Goal: Information Seeking & Learning: Learn about a topic

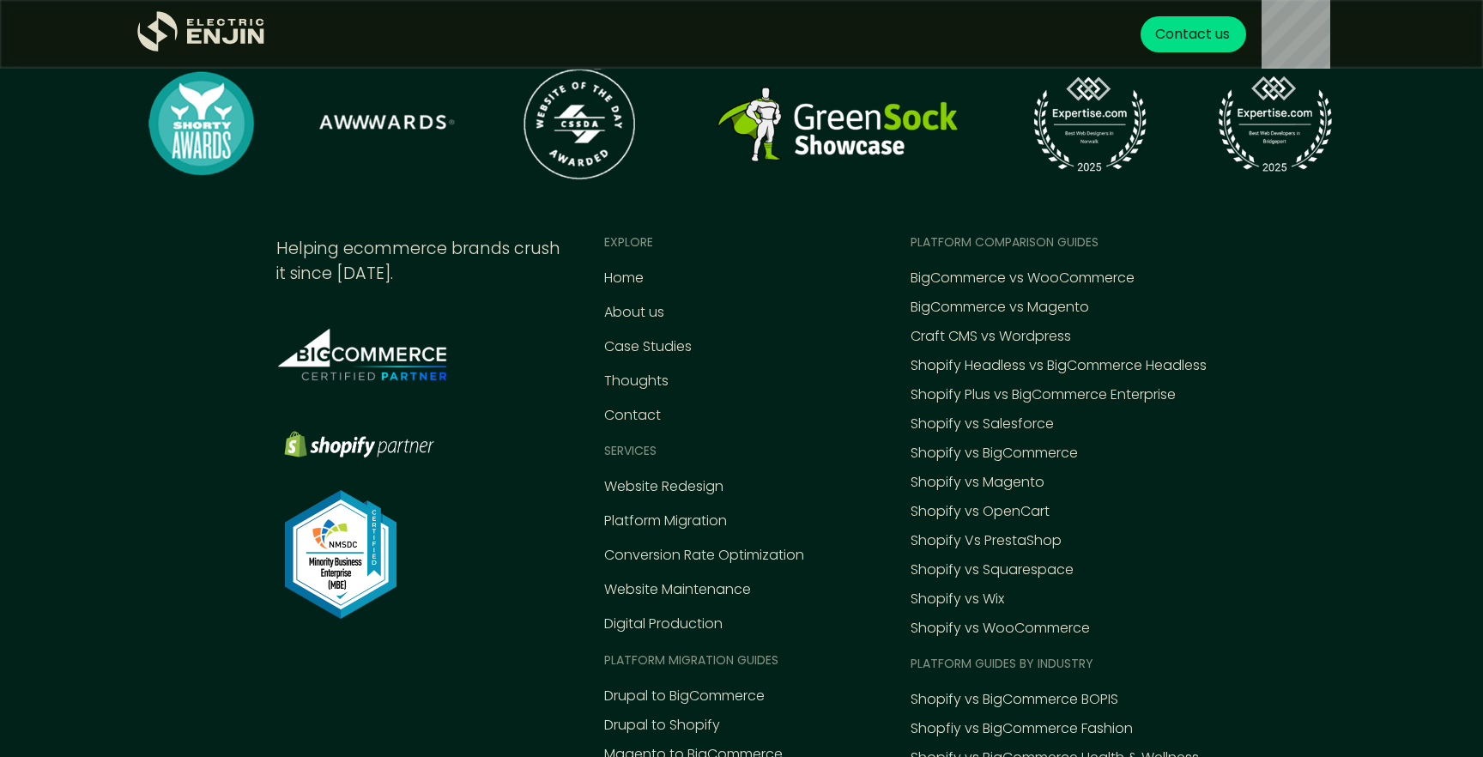
scroll to position [6283, 0]
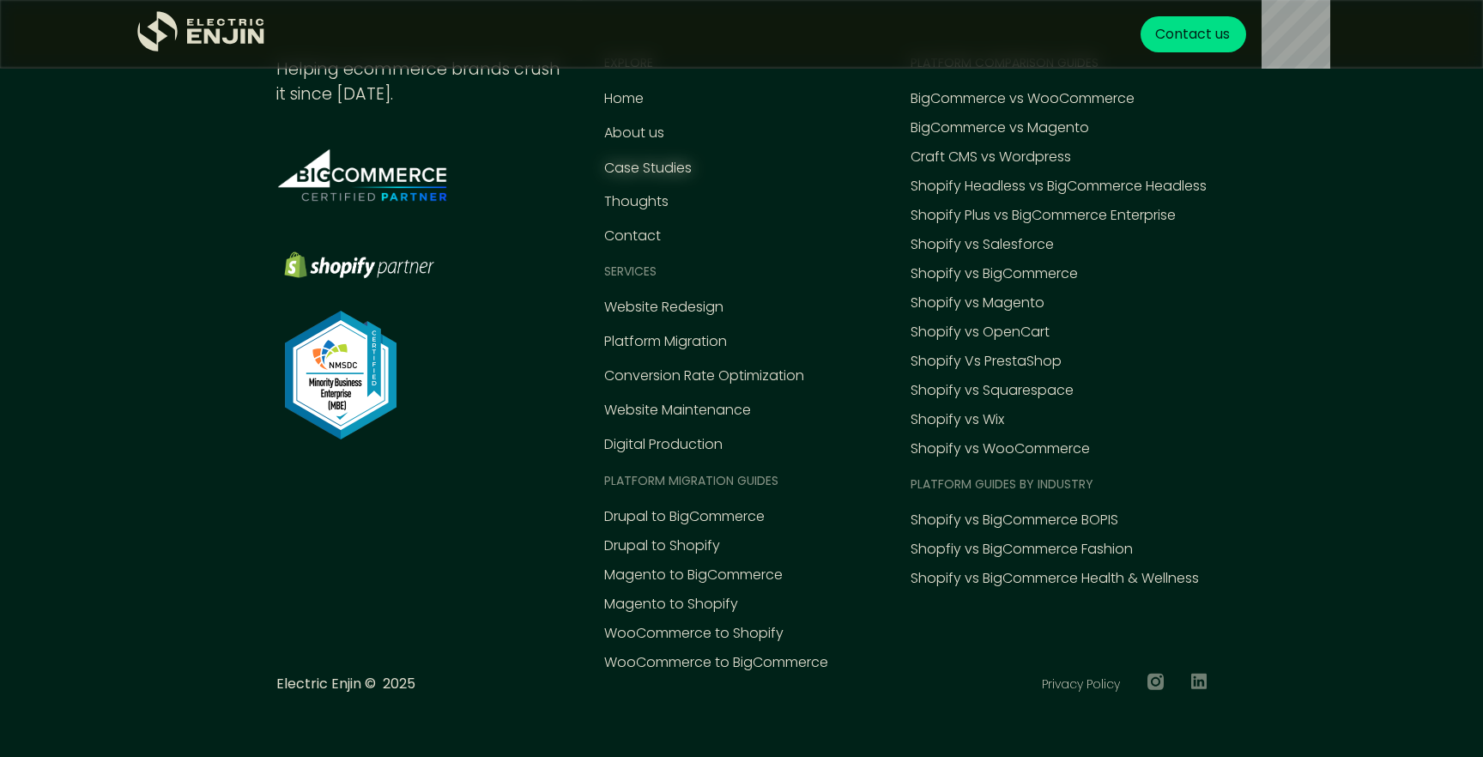
click at [625, 159] on div "Case Studies" at bounding box center [648, 168] width 88 height 21
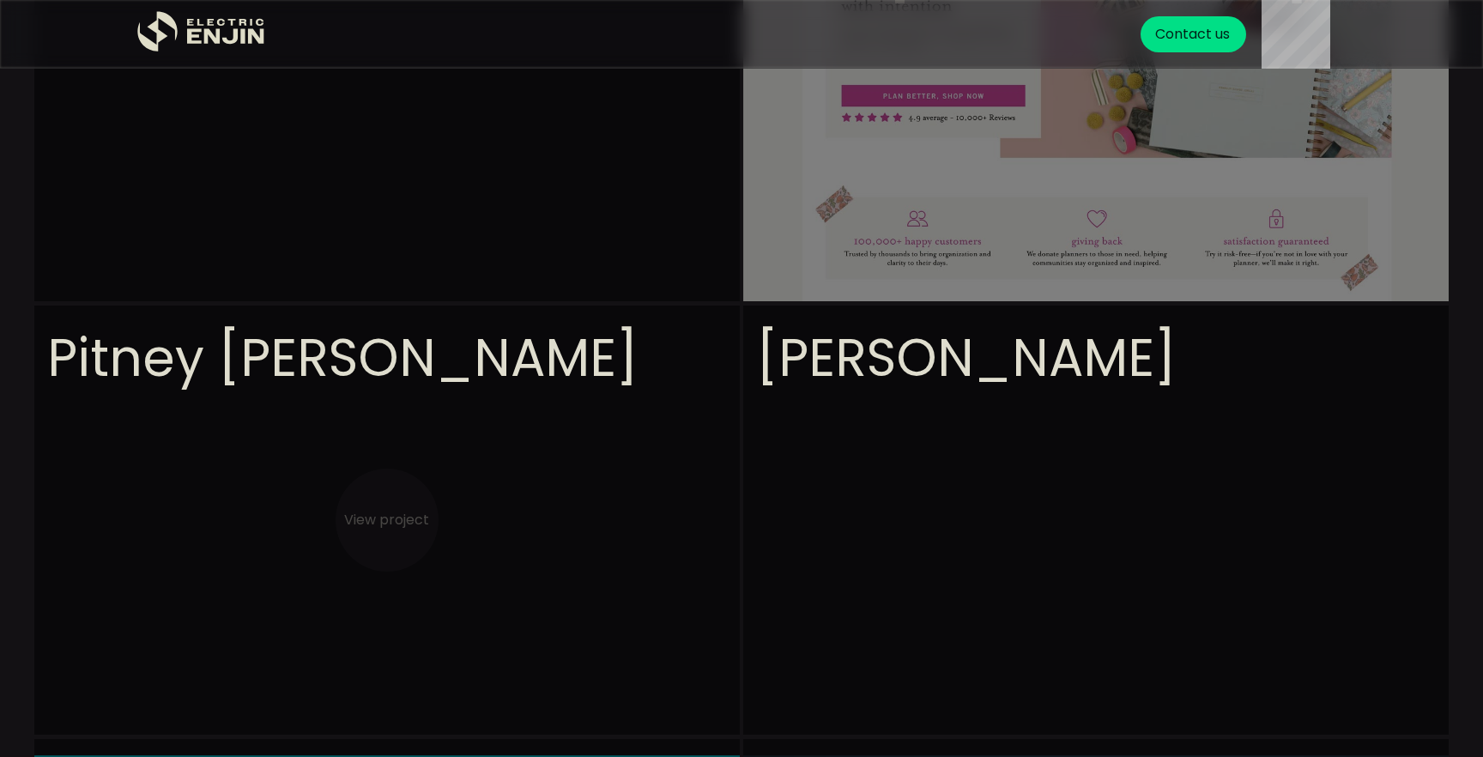
scroll to position [704, 0]
click at [597, 154] on video at bounding box center [386, 259] width 705 height 772
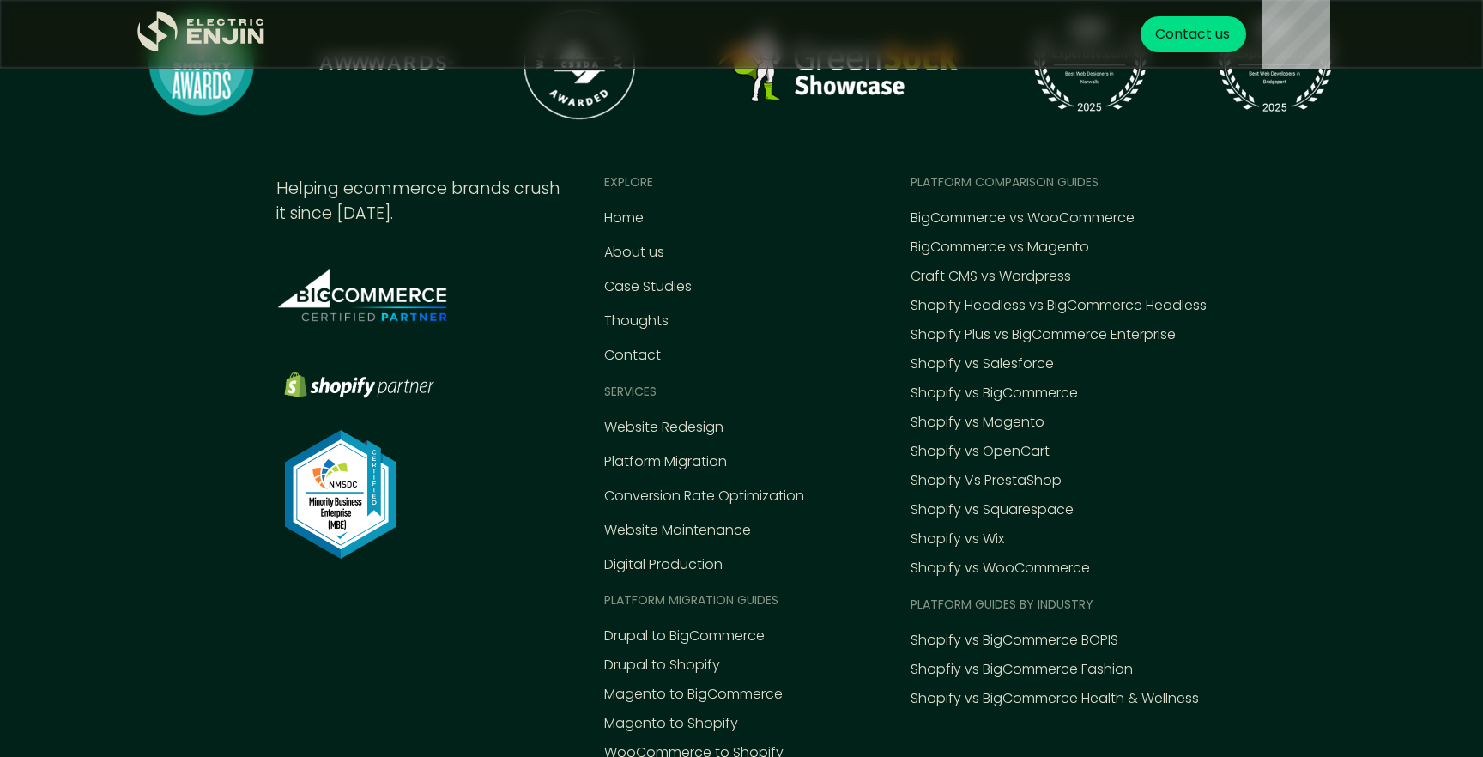
scroll to position [7798, 0]
click at [617, 209] on div "Home" at bounding box center [623, 219] width 39 height 21
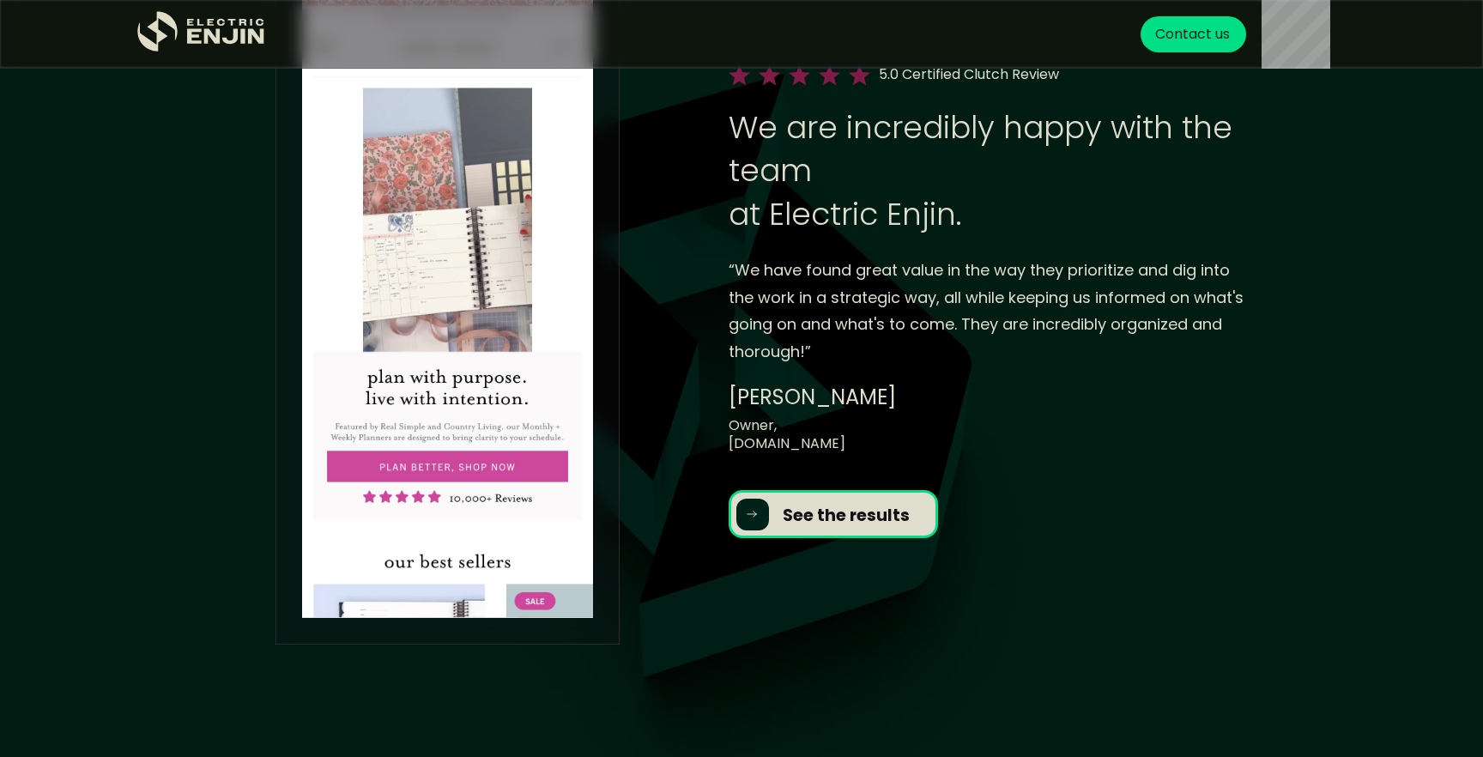
scroll to position [1887, 0]
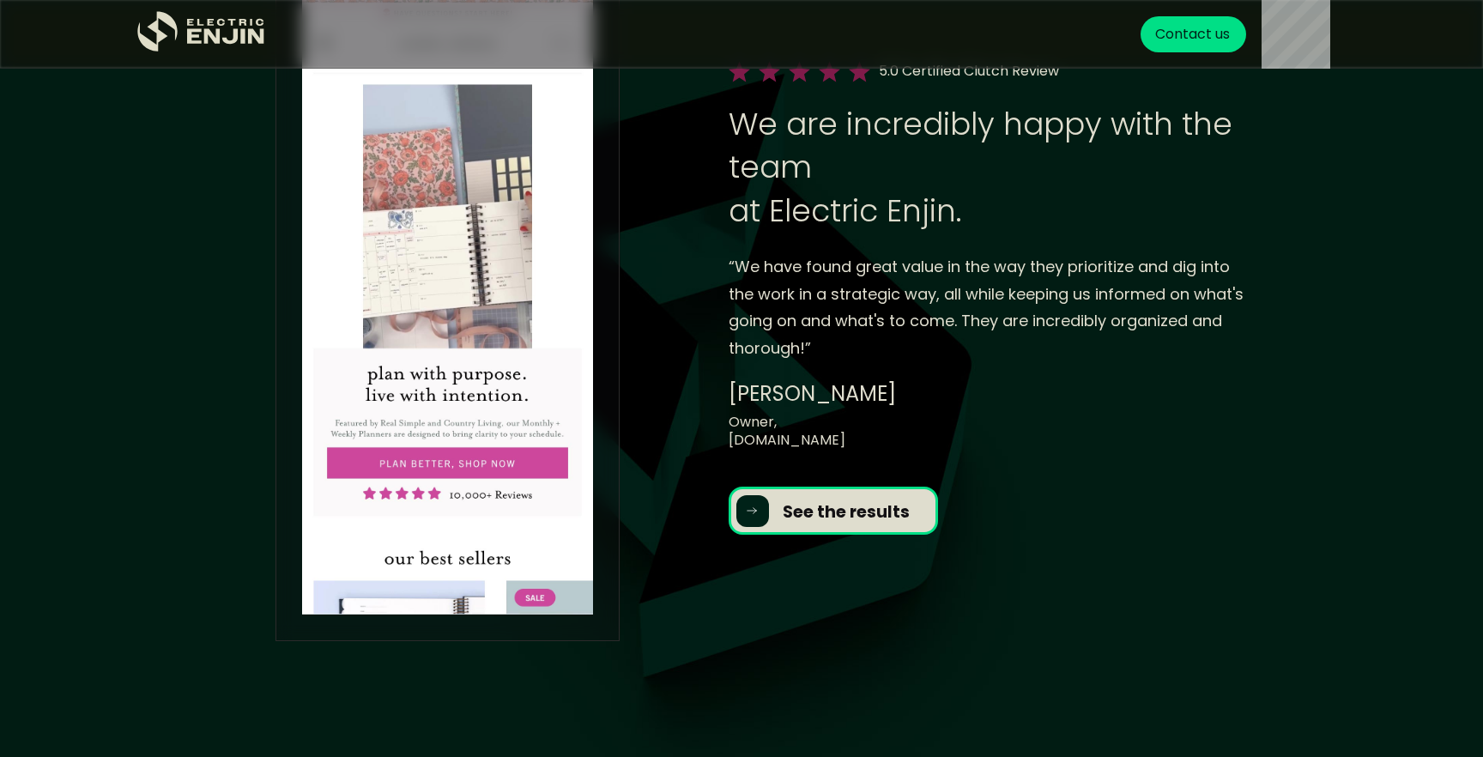
click at [801, 441] on link "[DOMAIN_NAME]" at bounding box center [786, 440] width 117 height 20
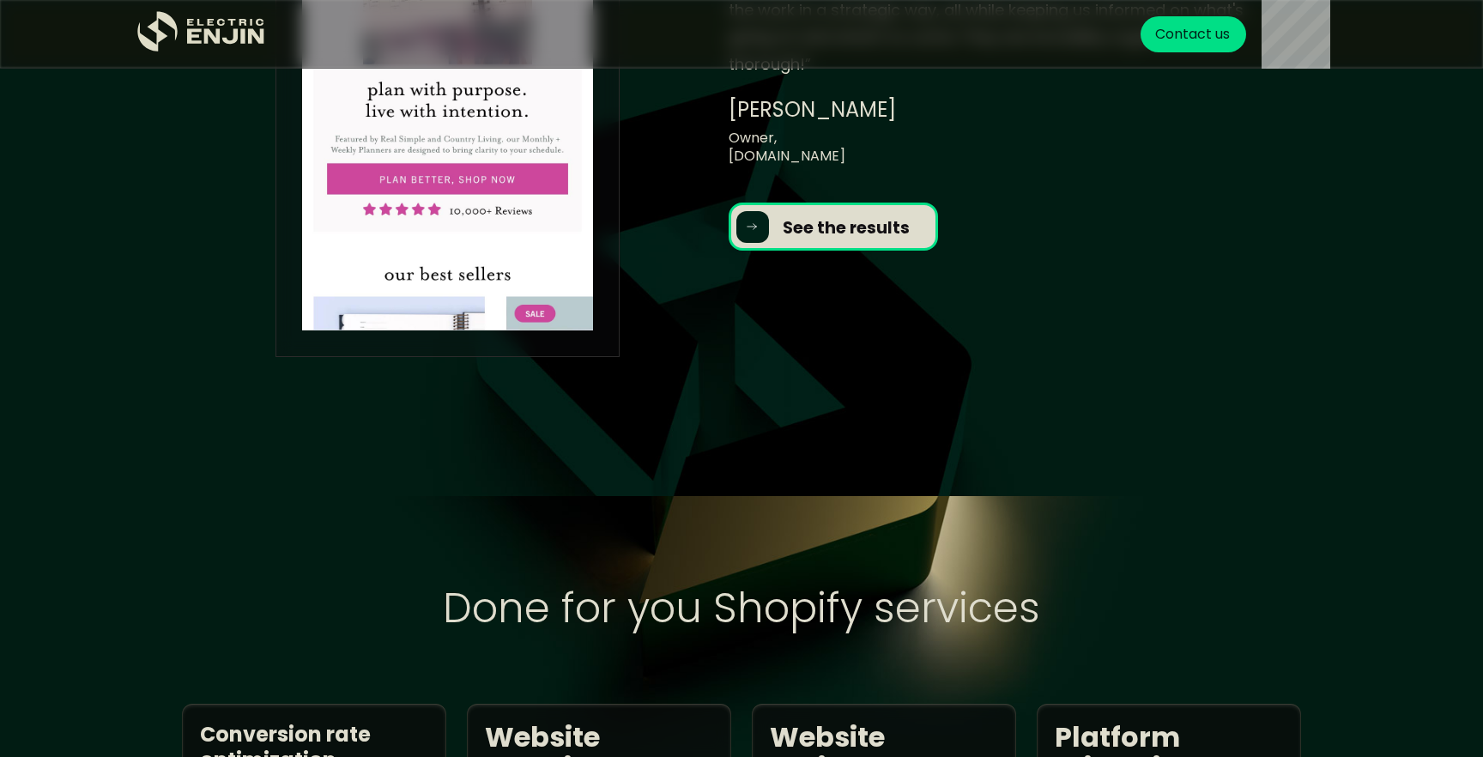
scroll to position [2207, 0]
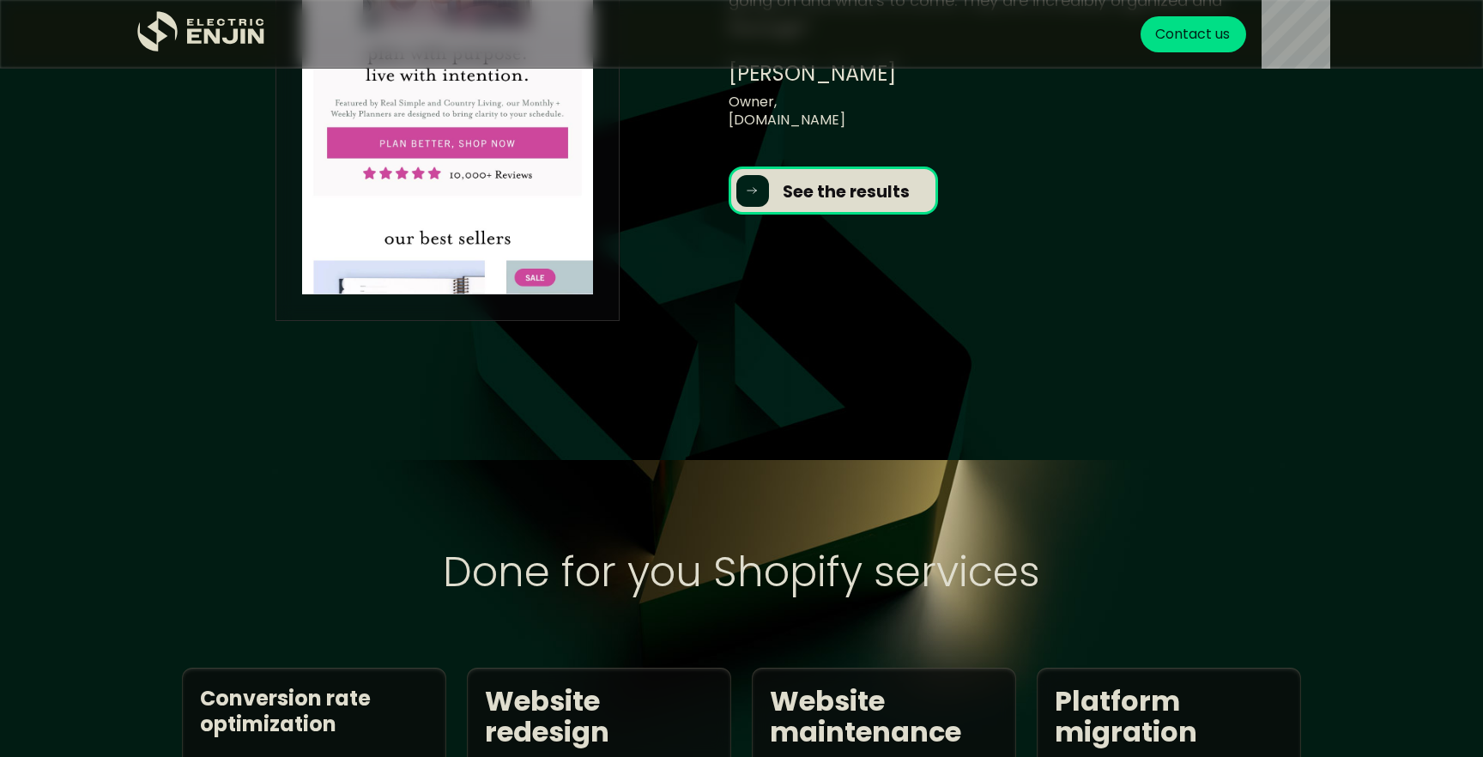
click at [782, 208] on link "See the results" at bounding box center [832, 190] width 209 height 48
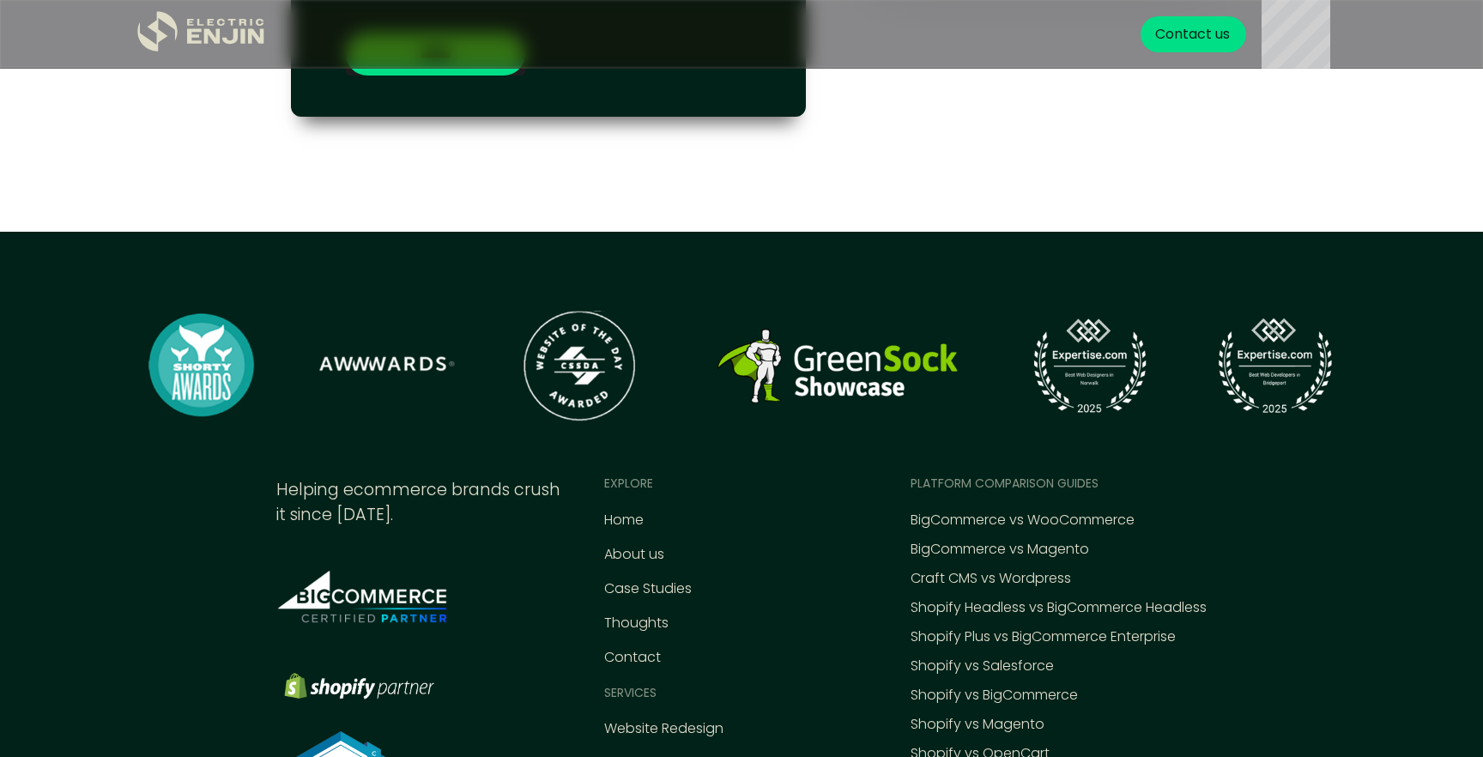
scroll to position [8299, 0]
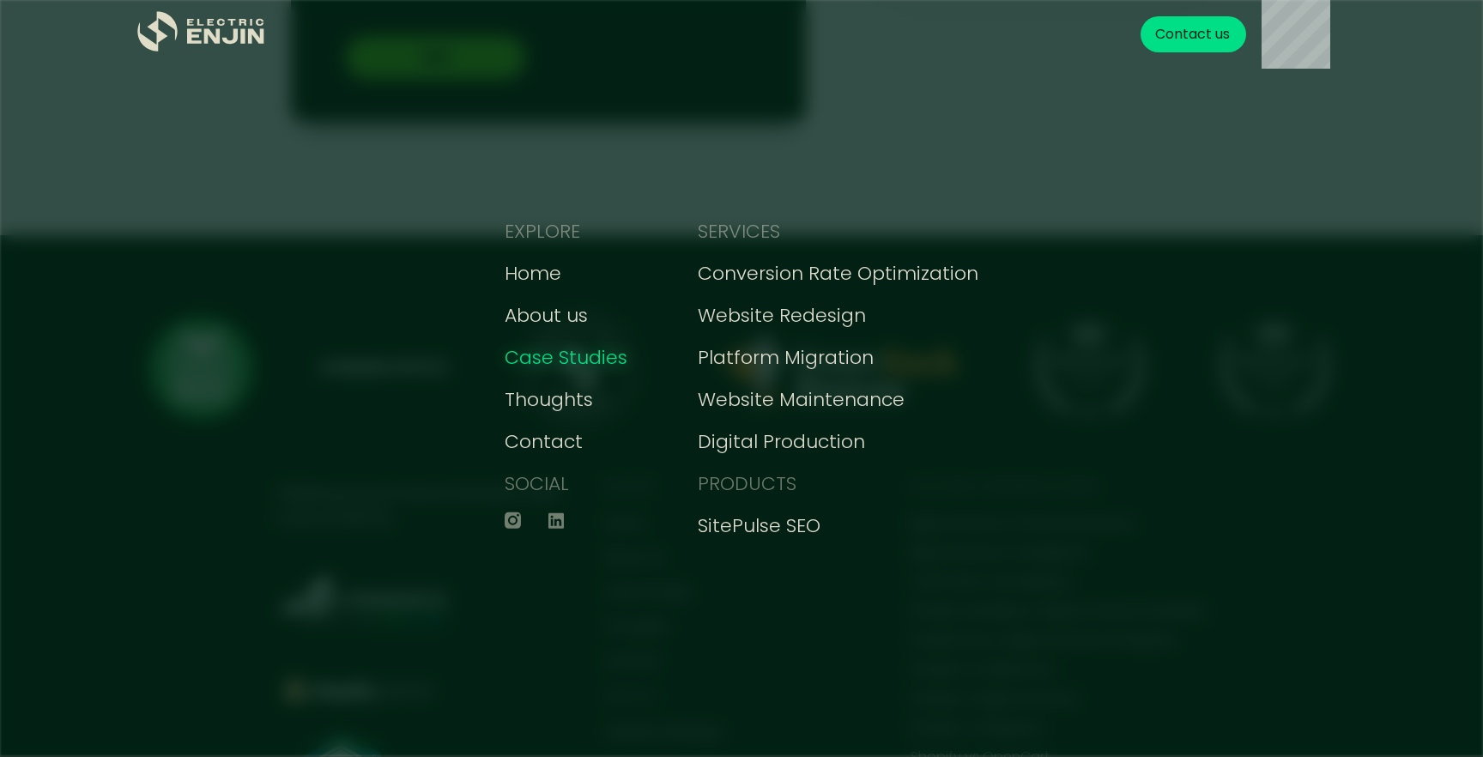
click at [539, 353] on div "Case Studies" at bounding box center [565, 357] width 123 height 28
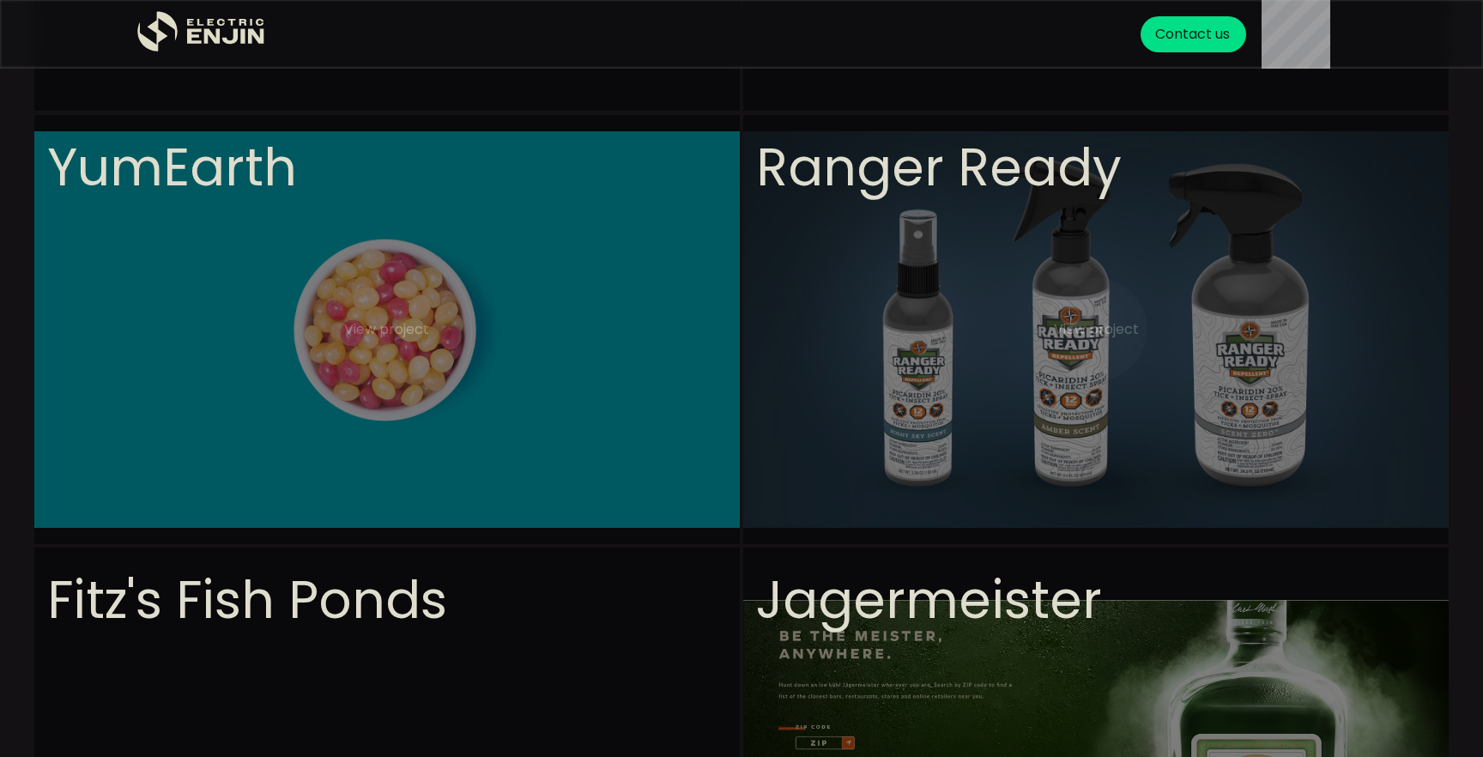
scroll to position [1341, 0]
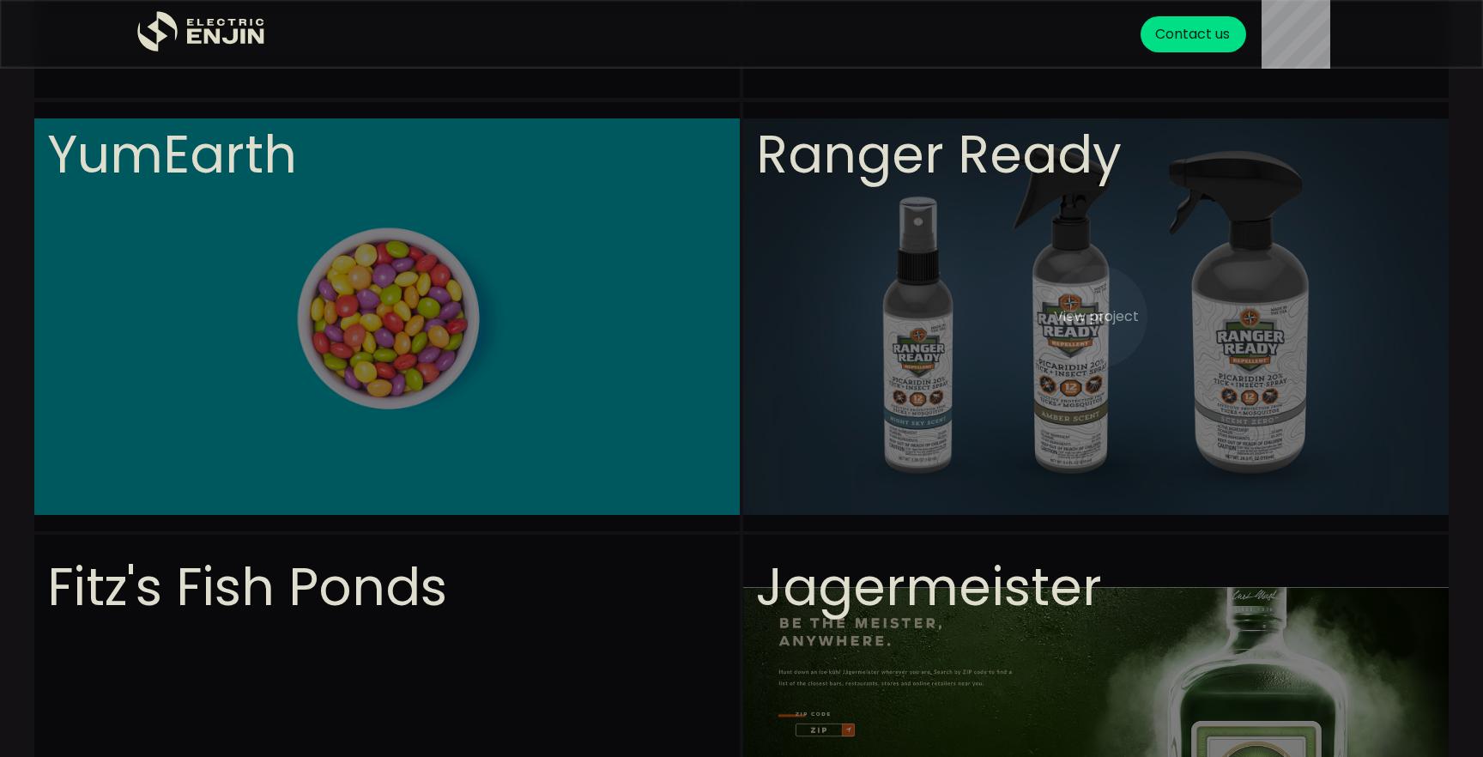
click at [872, 229] on video at bounding box center [1095, 488] width 705 height 772
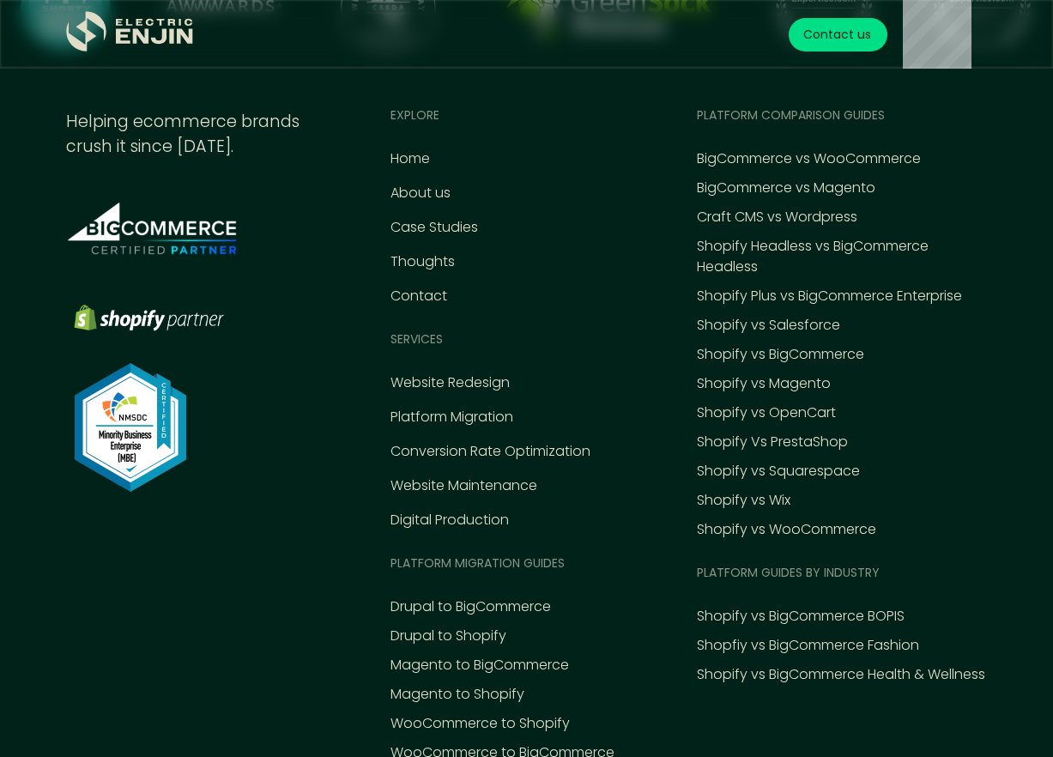
scroll to position [4001, 0]
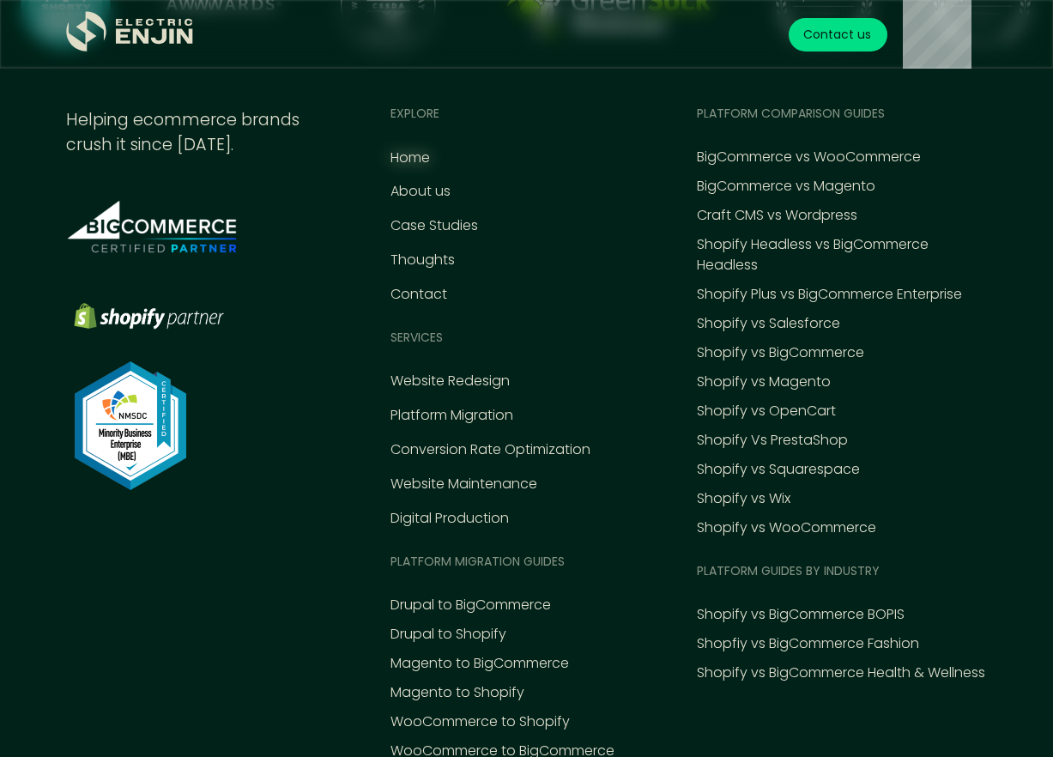
click at [398, 152] on div "Home" at bounding box center [409, 158] width 39 height 21
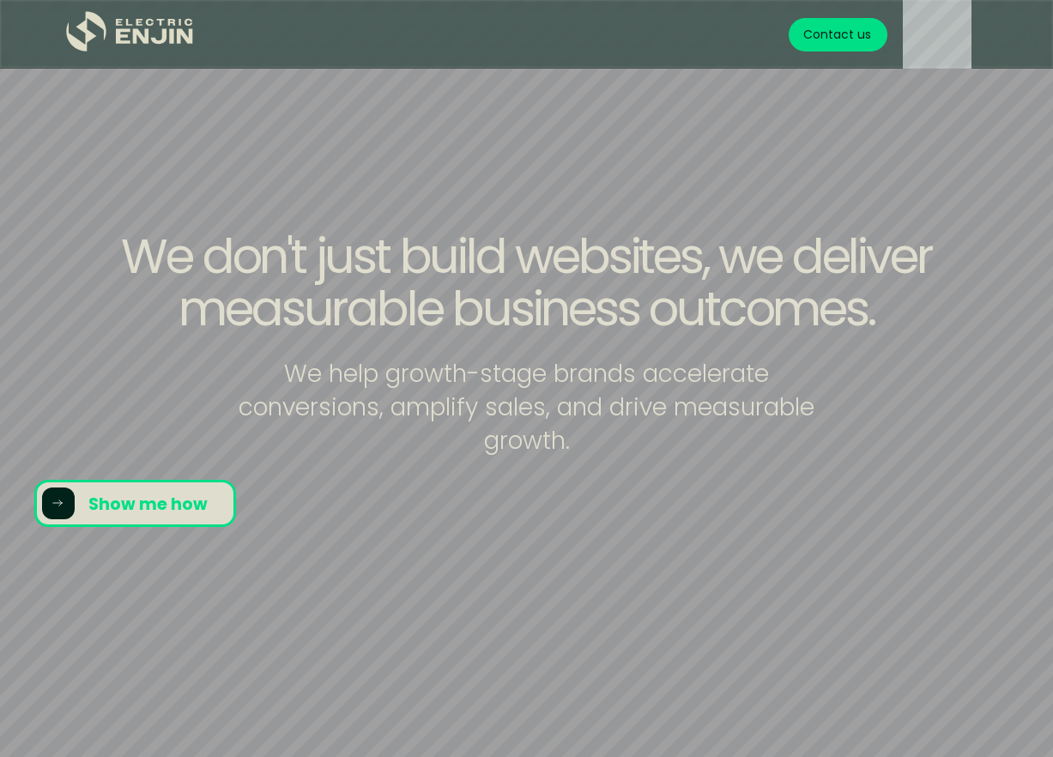
click at [773, 451] on div "We don't just build websites, we deliver measurable business outcomes. We help …" at bounding box center [526, 379] width 1053 height 298
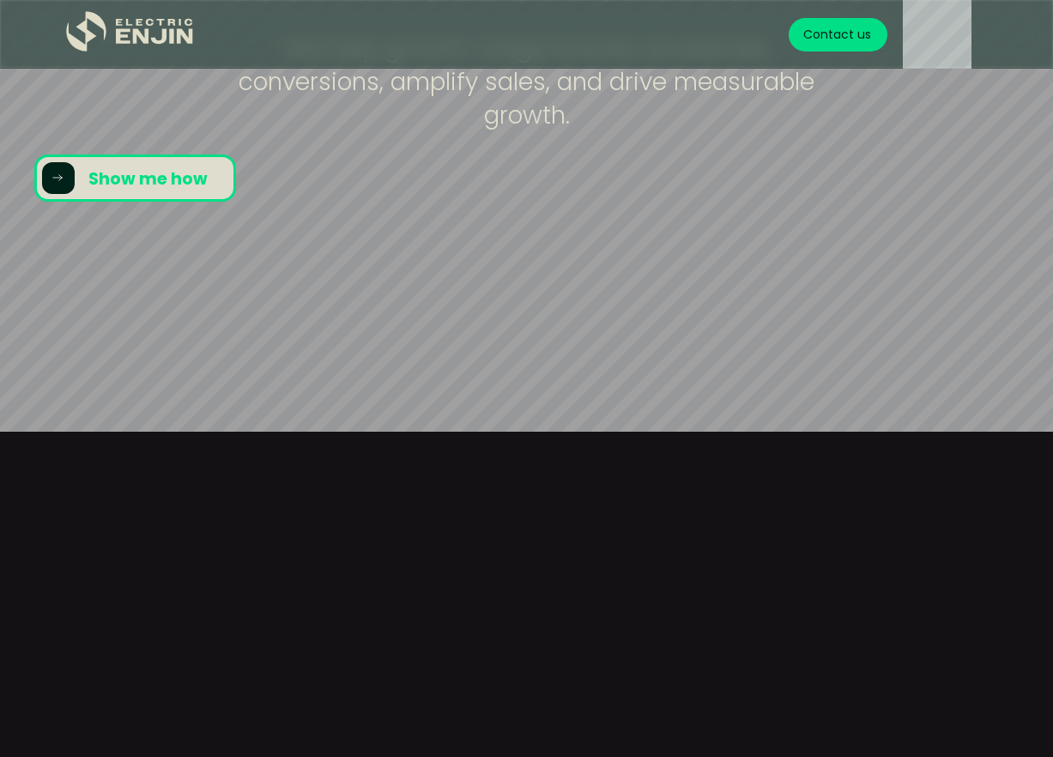
scroll to position [270, 0]
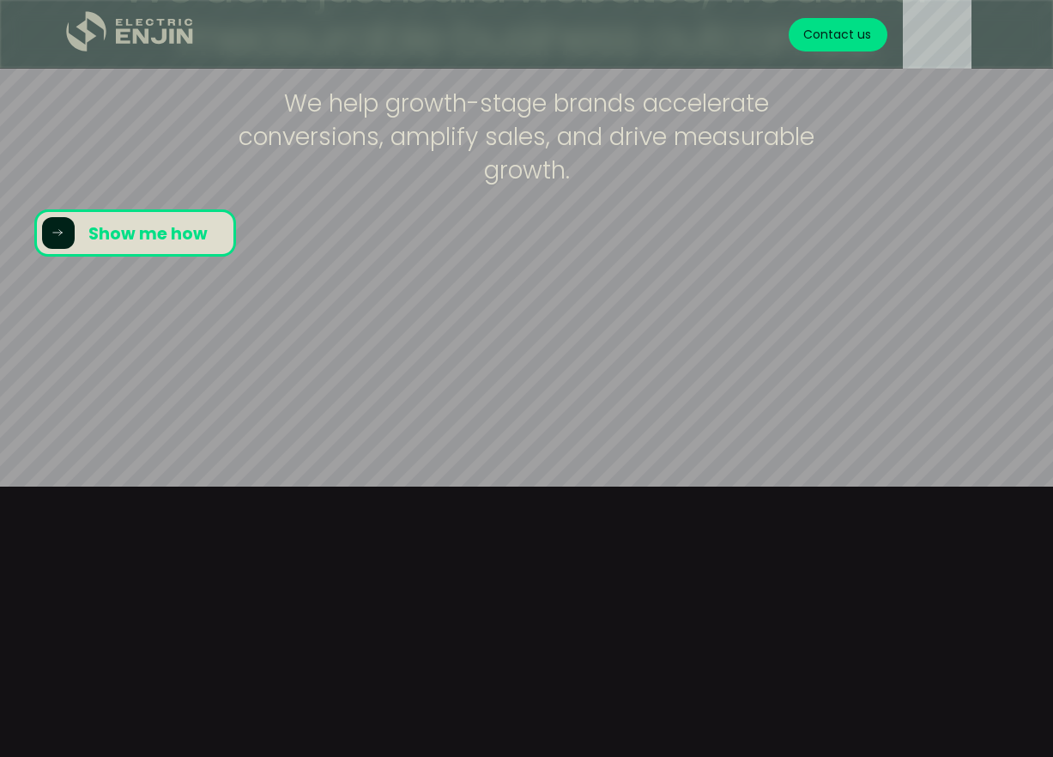
click at [164, 50] on icon ".st0{fill:#dfddc8;}" at bounding box center [130, 31] width 129 height 41
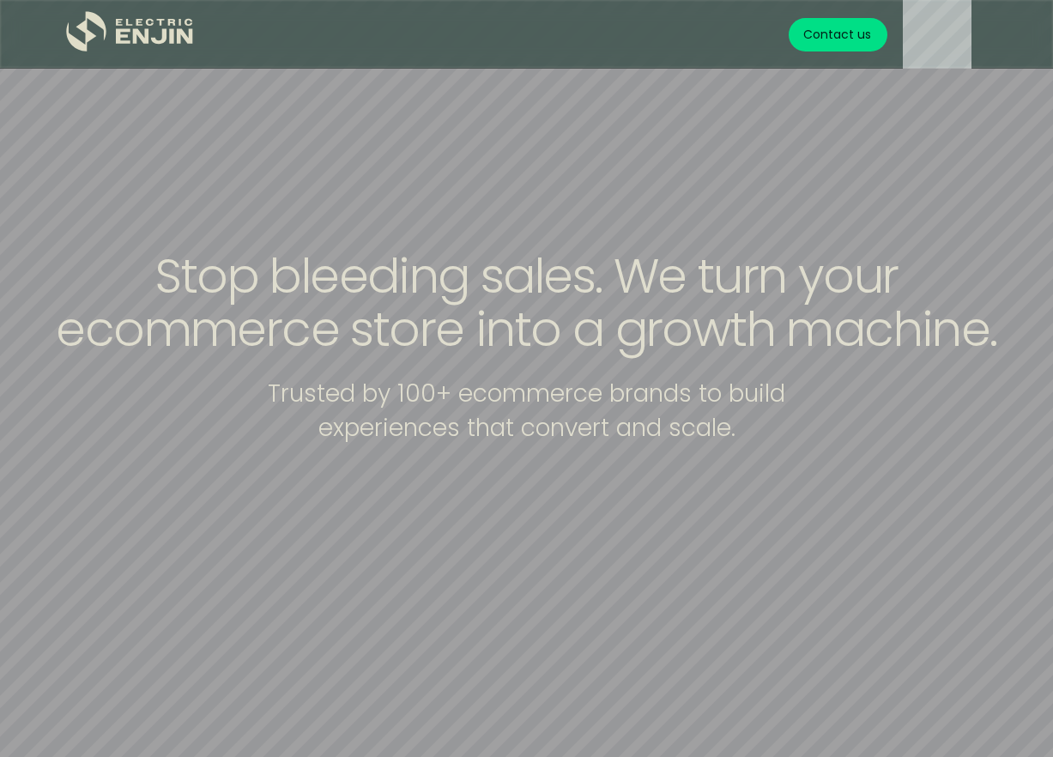
click at [759, 408] on div "Stop bleeding sales. We turn your ecommerce store into a growth machine. Truste…" at bounding box center [526, 378] width 1053 height 257
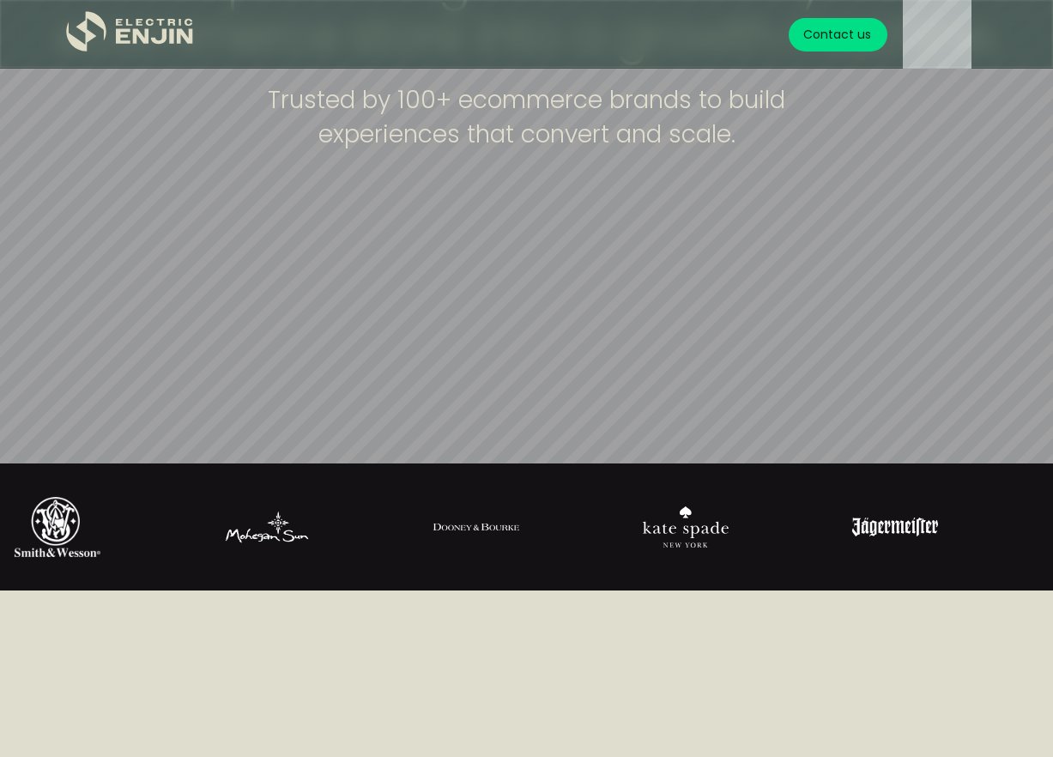
scroll to position [287, 0]
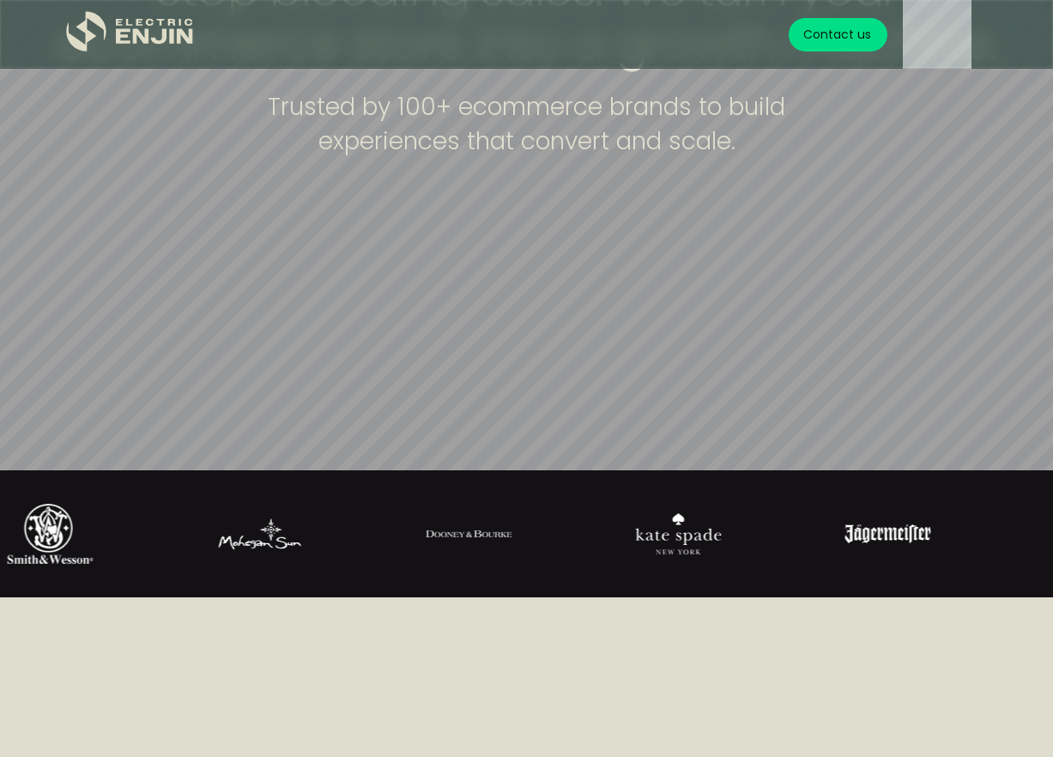
click at [894, 206] on div "Stop bleeding sales. We turn your ecommerce store into a growth machine. Truste…" at bounding box center [526, 91] width 1053 height 257
click at [788, 190] on div "Stop bleeding sales. We turn your ecommerce store into a growth machine. Truste…" at bounding box center [526, 91] width 1053 height 257
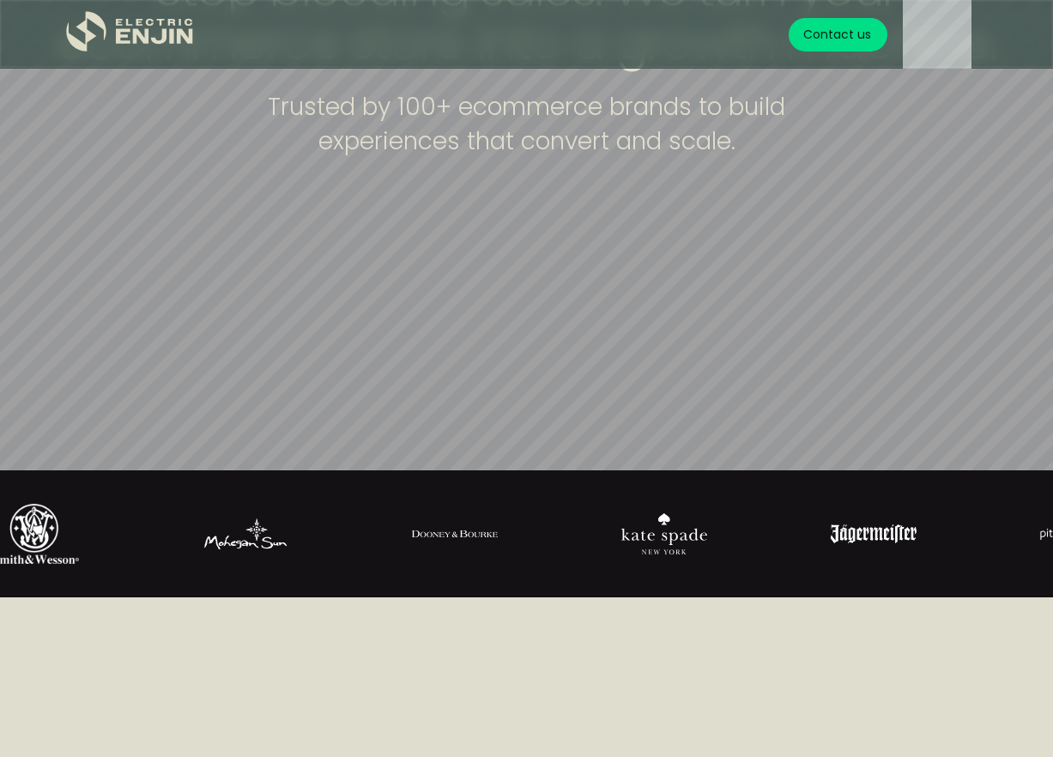
click at [889, 219] on div "Stop bleeding sales. We turn your ecommerce store into a growth machine. Truste…" at bounding box center [526, 91] width 1053 height 257
click at [878, 163] on div "Stop bleeding sales. We turn your ecommerce store into a growth machine. Truste…" at bounding box center [526, 91] width 1053 height 257
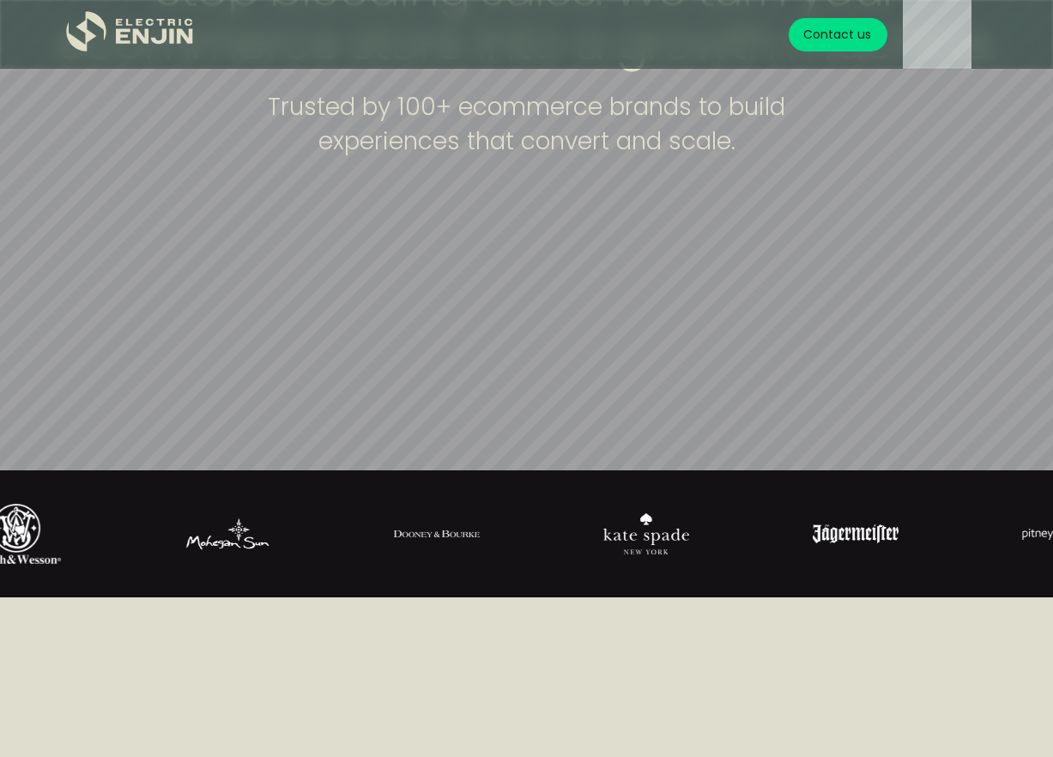
click at [978, 127] on div "Stop bleeding sales. We turn your ecommerce store into a growth machine. Truste…" at bounding box center [526, 91] width 1053 height 257
click at [978, 126] on div "Stop bleeding sales. We turn your ecommerce store into a growth machine. Truste…" at bounding box center [526, 91] width 1053 height 257
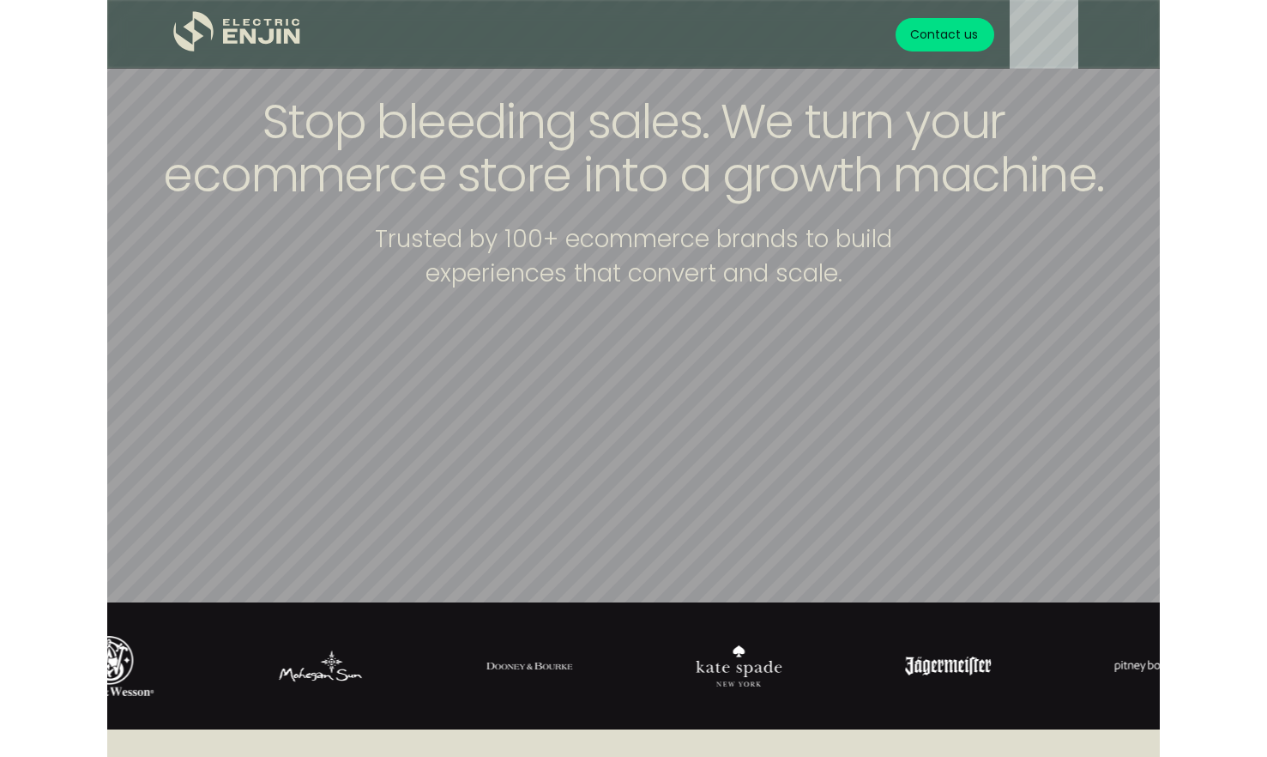
scroll to position [0, 0]
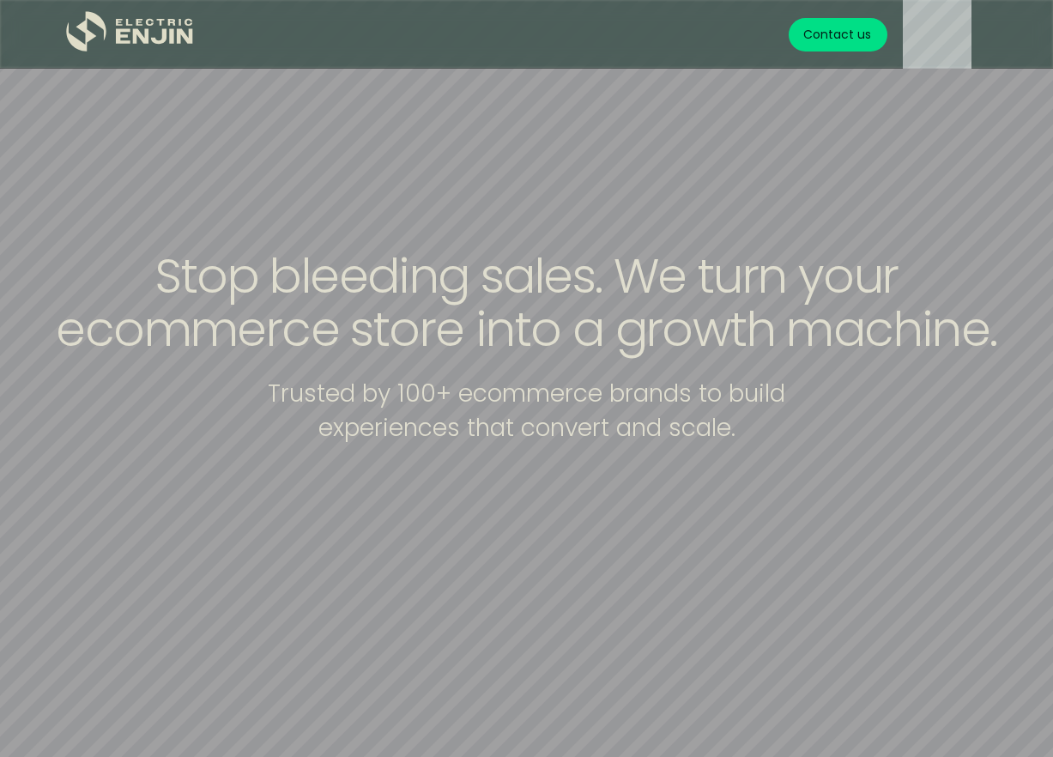
click at [885, 452] on div "Stop bleeding sales. We turn your ecommerce store into a growth machine. Truste…" at bounding box center [526, 378] width 1053 height 257
click at [885, 449] on div "Stop bleeding sales. We turn your ecommerce store into a growth machine. Truste…" at bounding box center [526, 378] width 1053 height 257
click at [865, 441] on div "Stop bleeding sales. We turn your ecommerce store into a growth machine. Truste…" at bounding box center [526, 378] width 1053 height 257
click at [913, 441] on div "Stop bleeding sales. We turn your ecommerce store into a growth machine. Truste…" at bounding box center [526, 378] width 1053 height 257
click at [971, 441] on div "Stop bleeding sales. We turn your ecommerce store into a growth machine. Truste…" at bounding box center [526, 378] width 1053 height 257
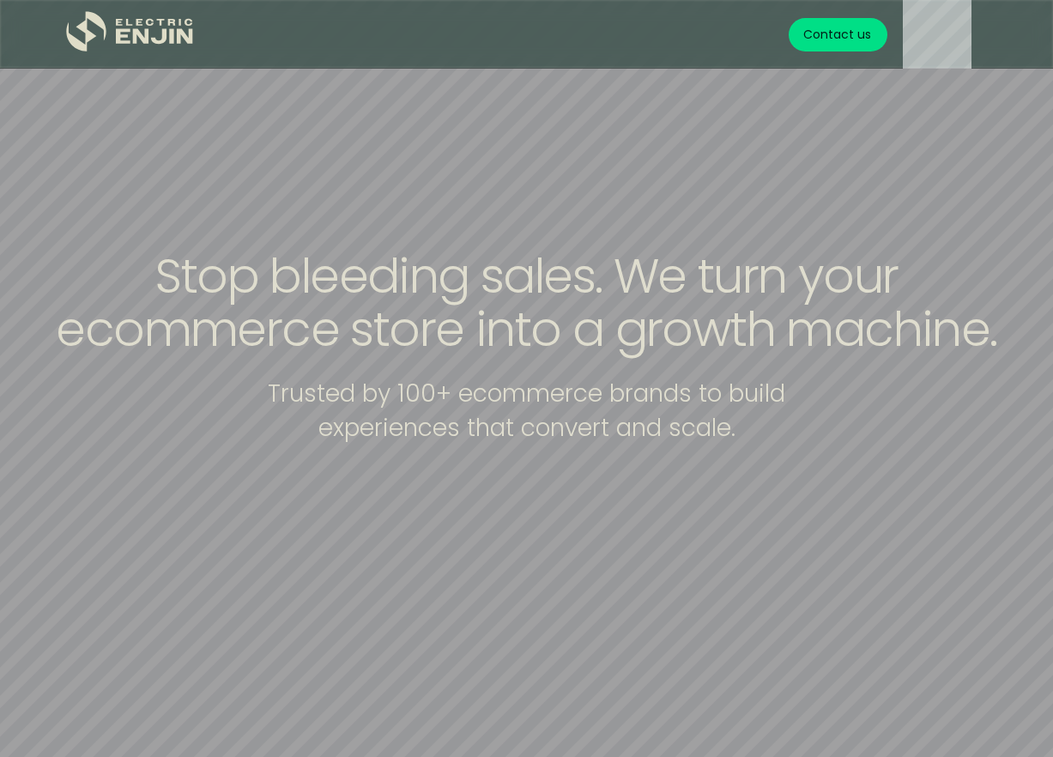
click at [971, 441] on div "Stop bleeding sales. We turn your ecommerce store into a growth machine. Truste…" at bounding box center [526, 378] width 1053 height 257
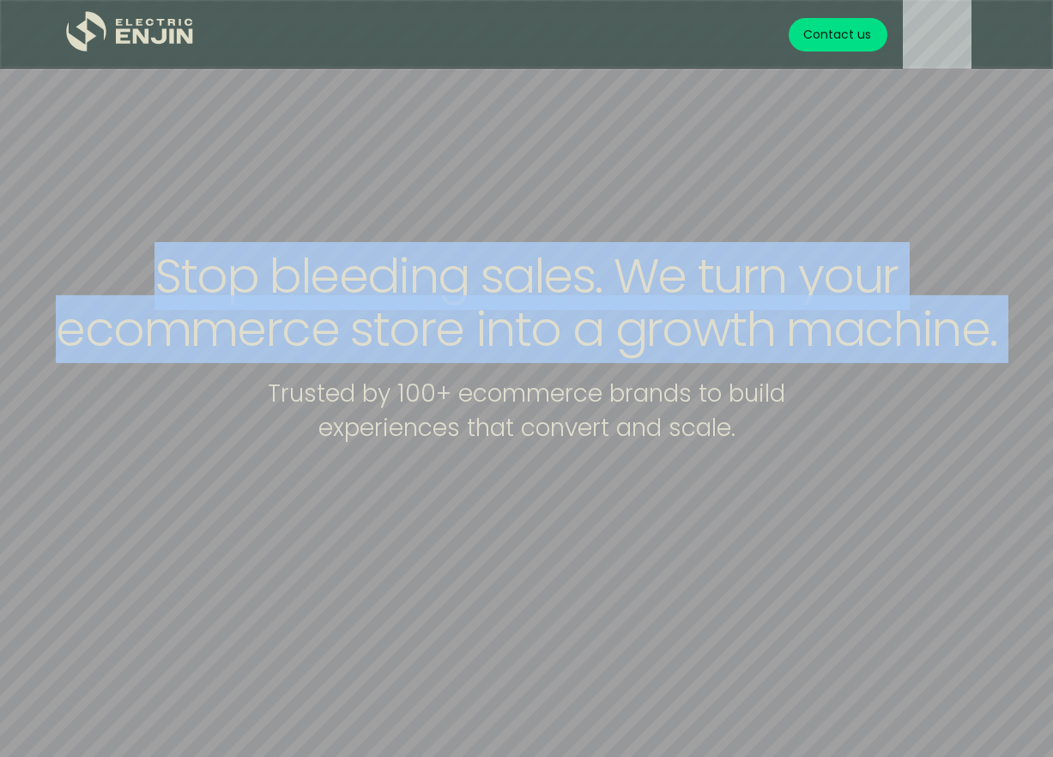
click at [971, 441] on div "Stop bleeding sales. We turn your ecommerce store into a growth machine. Truste…" at bounding box center [526, 378] width 1053 height 257
click at [975, 441] on div "Stop bleeding sales. We turn your ecommerce store into a growth machine. Truste…" at bounding box center [526, 378] width 1053 height 257
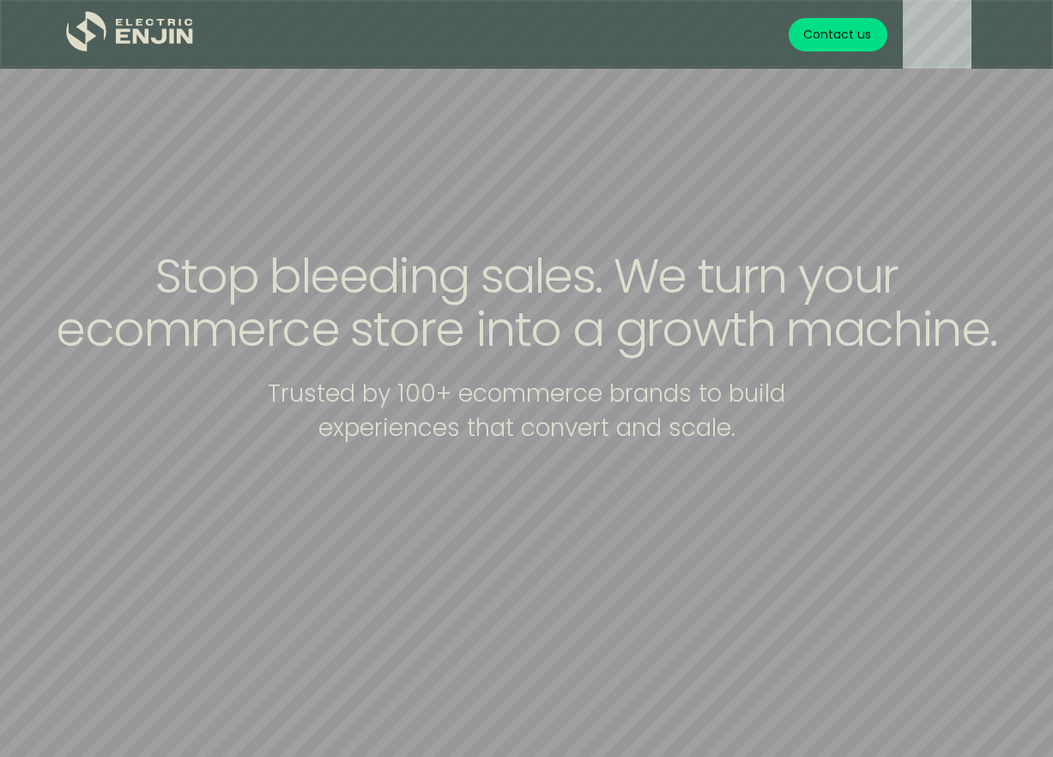
click at [1028, 441] on div "Stop bleeding sales. We turn your ecommerce store into a growth machine. Truste…" at bounding box center [526, 378] width 1053 height 257
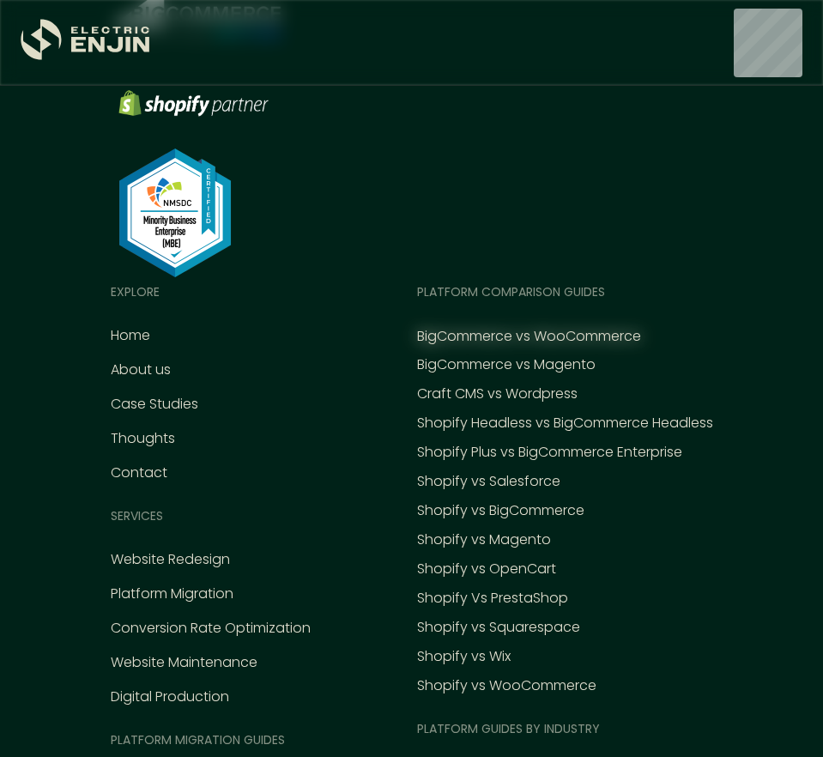
scroll to position [8491, 0]
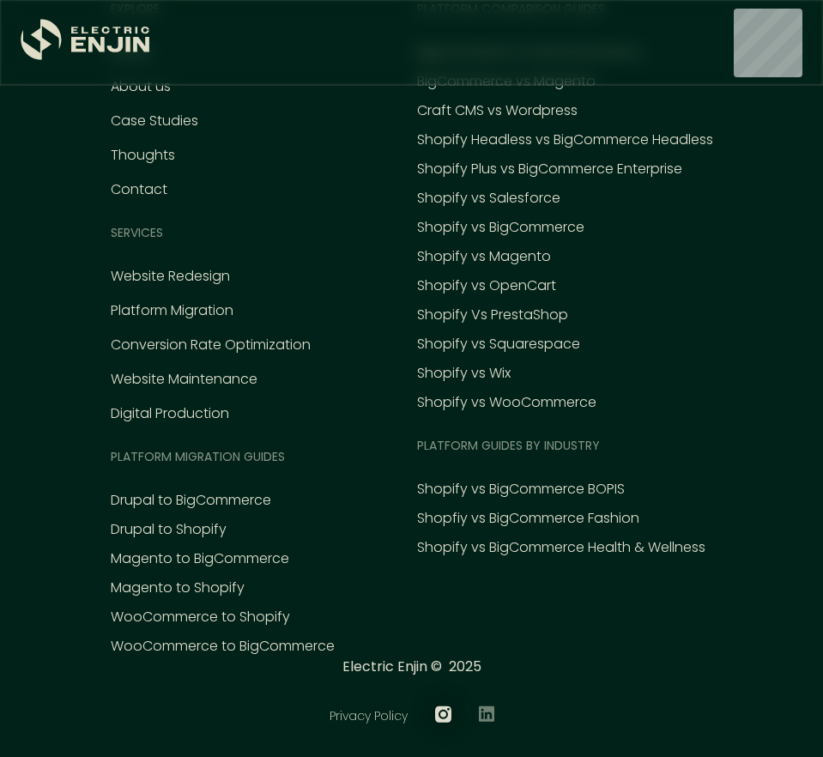
click at [439, 706] on icon at bounding box center [443, 714] width 16 height 16
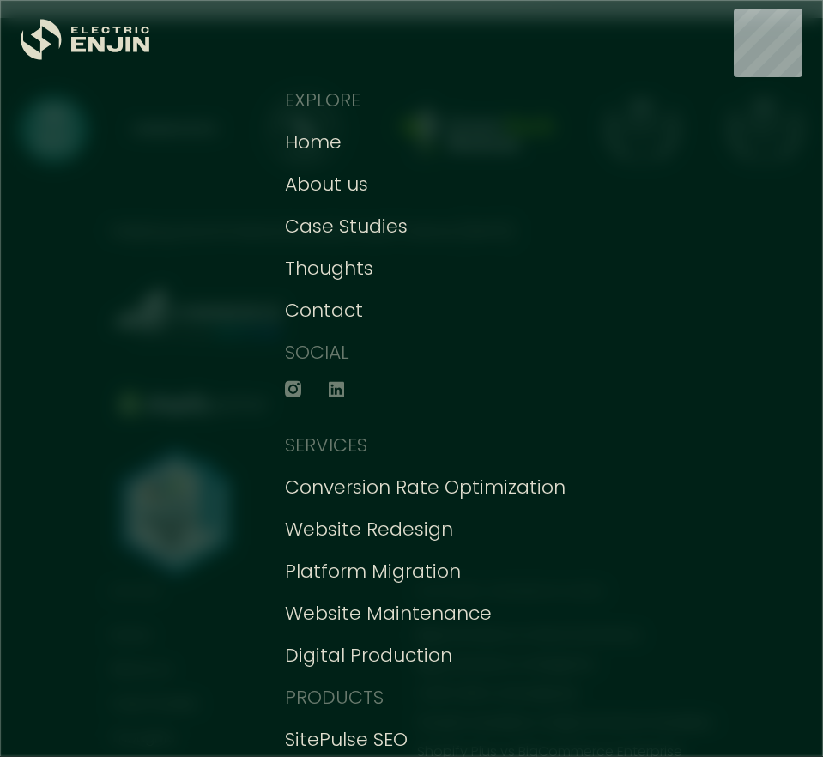
scroll to position [8050, 0]
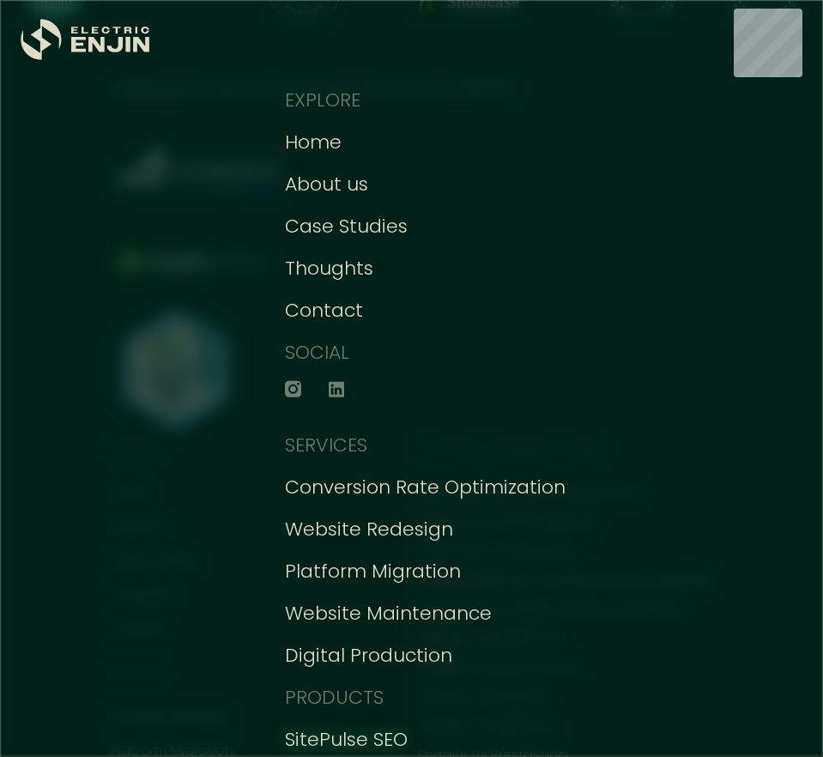
click at [366, 729] on div "SitePulse SEO" at bounding box center [346, 739] width 123 height 28
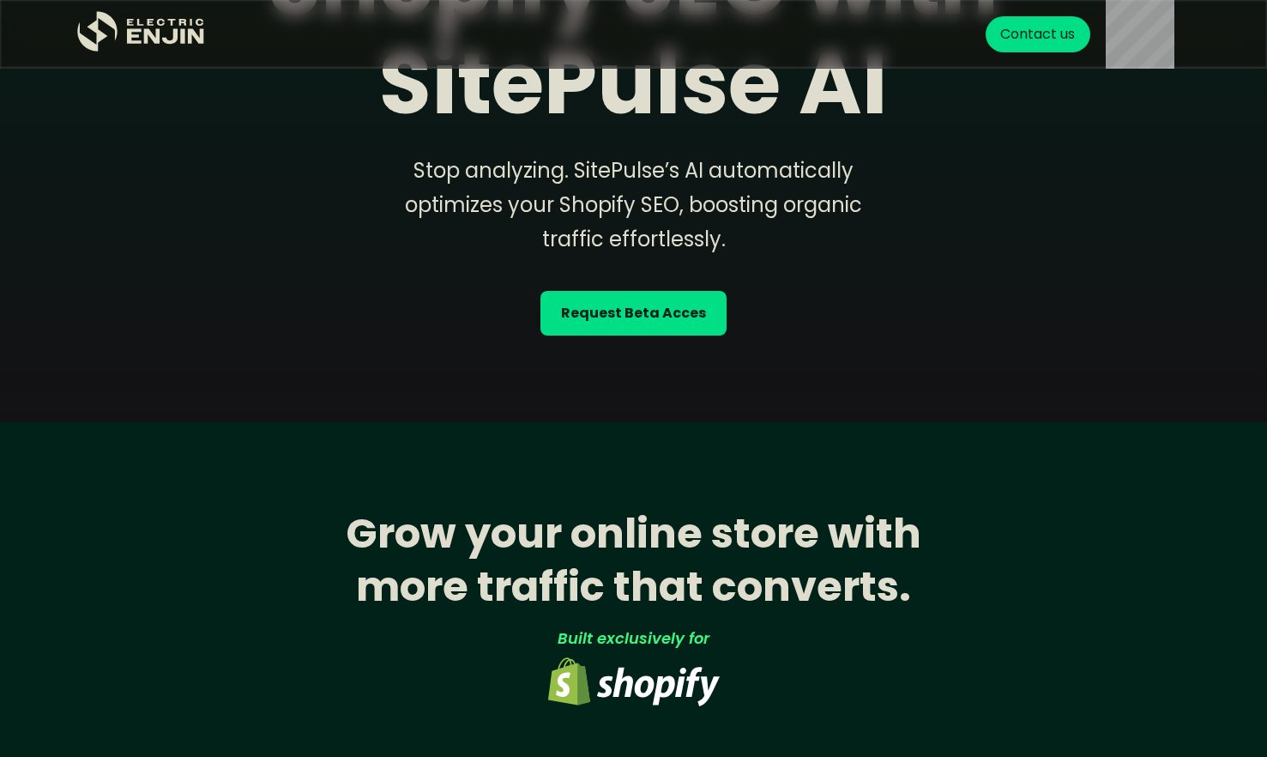
scroll to position [390, 0]
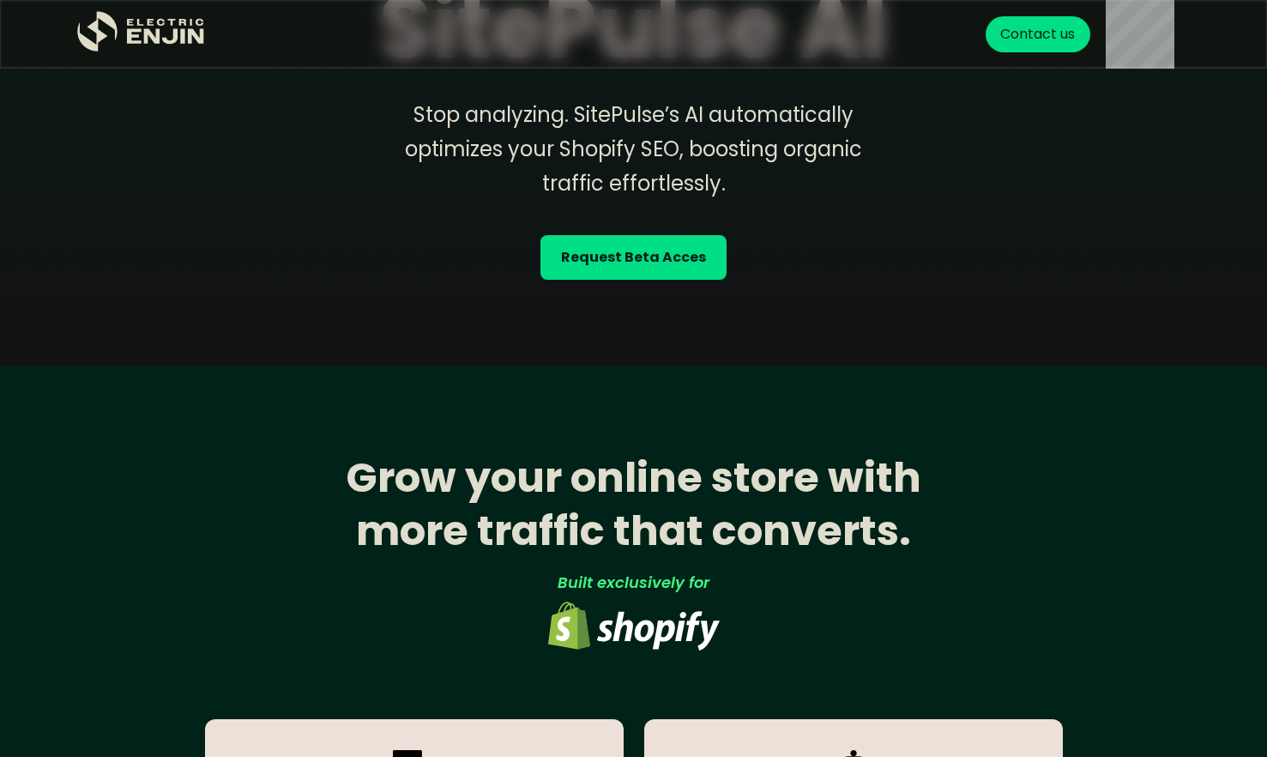
click at [680, 251] on strong "Request Beta Acces" at bounding box center [633, 257] width 145 height 21
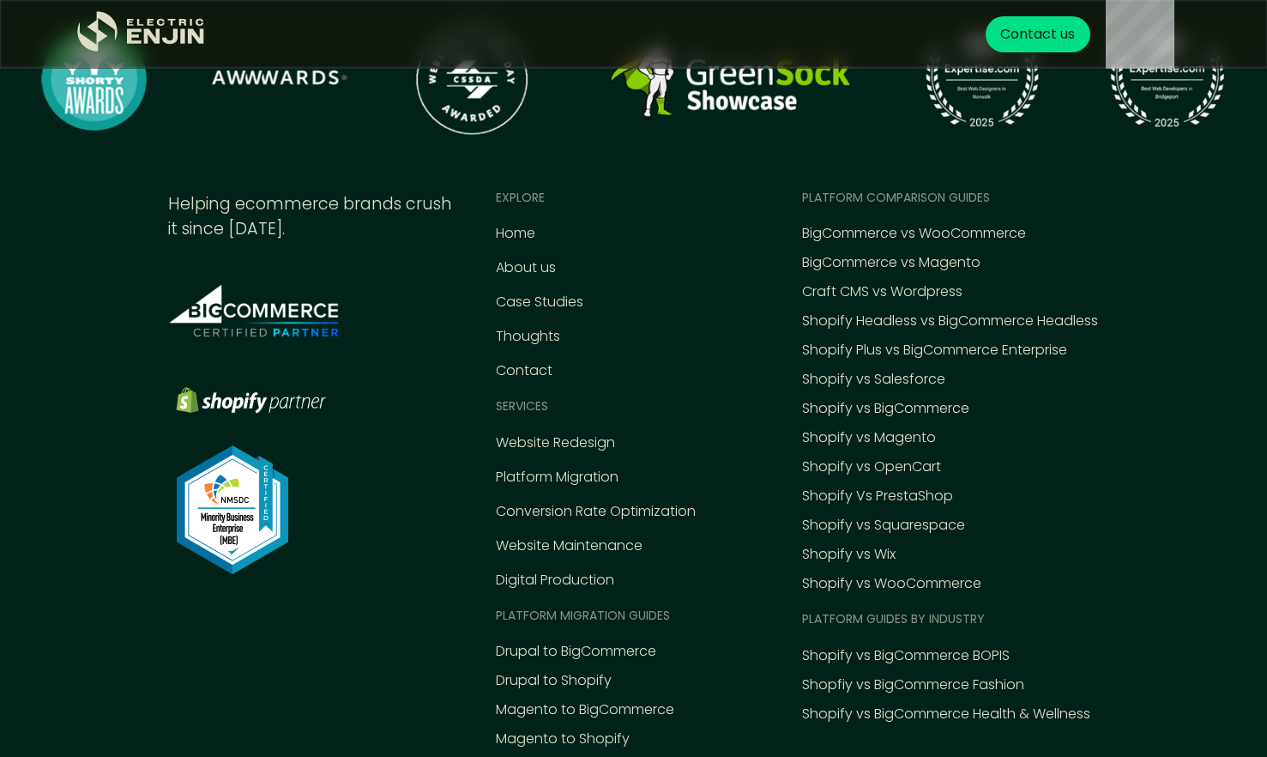
scroll to position [2593, 0]
